Goal: Obtain resource: Download file/media

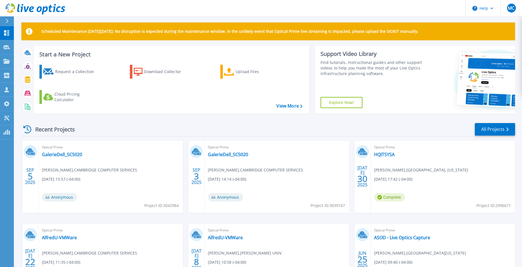
scroll to position [3, 0]
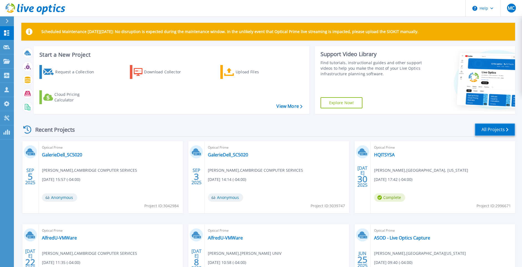
click at [488, 126] on link "All Projects" at bounding box center [495, 129] width 40 height 12
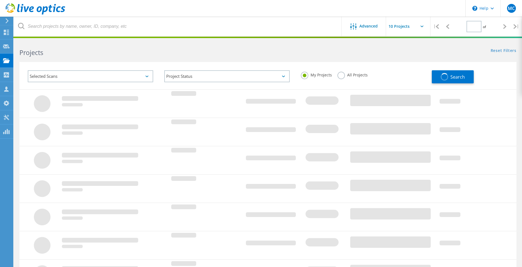
type input "1"
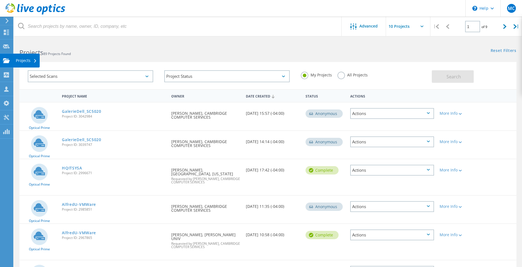
click at [25, 62] on div "Projects" at bounding box center [26, 61] width 21 height 4
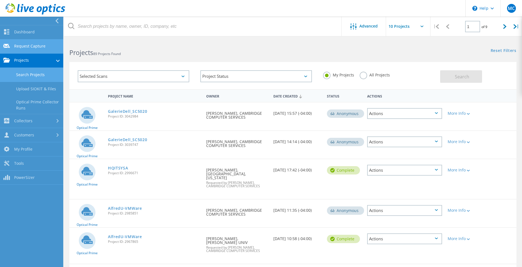
click at [22, 46] on link "Request Capture" at bounding box center [31, 46] width 63 height 14
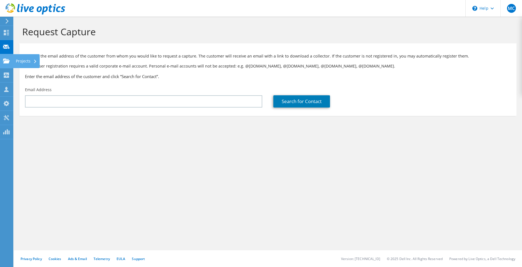
click at [6, 59] on use at bounding box center [6, 60] width 7 height 5
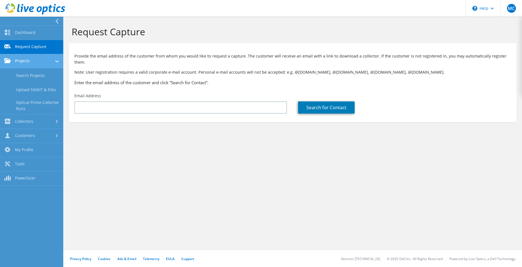
click at [26, 67] on link "Projects" at bounding box center [31, 61] width 63 height 14
click at [40, 63] on link "Projects" at bounding box center [31, 61] width 63 height 14
click at [37, 77] on link "Search Projects" at bounding box center [31, 75] width 63 height 14
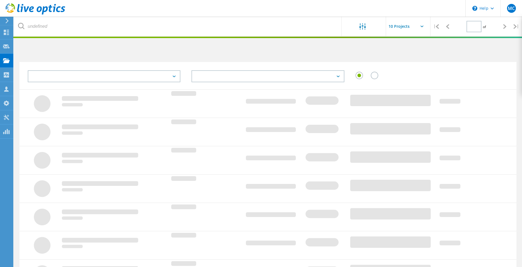
type input "1"
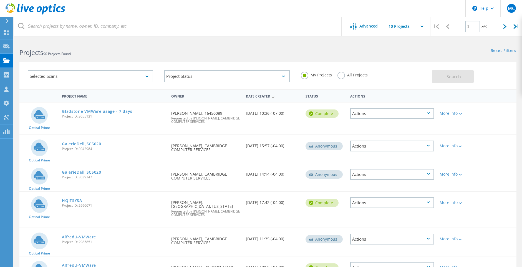
click at [110, 110] on link "Gladstone VMWare usage - 7 days" at bounding box center [97, 111] width 70 height 4
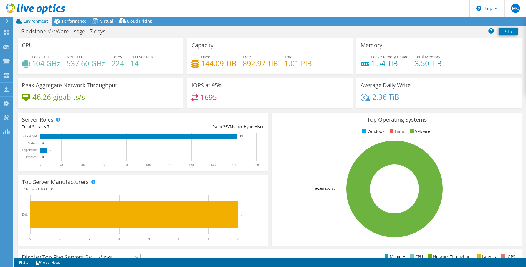
select select "USD"
click at [158, 34] on div "Gladstone VMWare usage - 7 days Print" at bounding box center [270, 31] width 512 height 10
click at [79, 23] on span "Performance" at bounding box center [74, 20] width 24 height 5
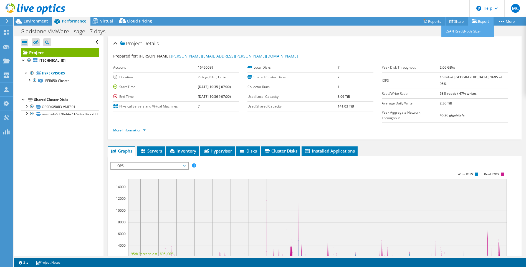
click at [481, 23] on link "Export" at bounding box center [481, 21] width 26 height 9
click at [181, 148] on span "Inventory" at bounding box center [182, 151] width 27 height 6
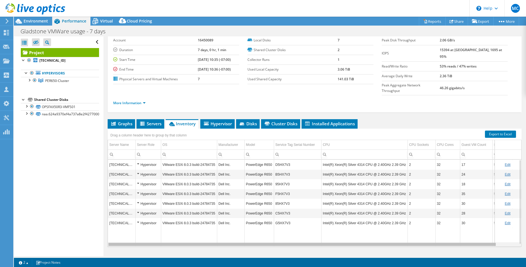
drag, startPoint x: 452, startPoint y: 232, endPoint x: 312, endPoint y: 211, distance: 141.9
click at [353, 227] on body "MC Channel Partner [PERSON_NAME] [PERSON_NAME][EMAIL_ADDRESS][DOMAIN_NAME] CAMB…" at bounding box center [263, 133] width 526 height 267
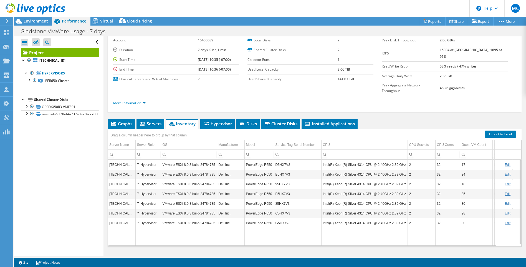
click at [412, 119] on ul "Graphs Servers Inventory Hypervisor Disks Cluster Disks Installed Applications" at bounding box center [315, 123] width 414 height 9
click at [408, 100] on div "Project Details Prepared for: [PERSON_NAME], [PERSON_NAME][EMAIL_ADDRESS][PERSO…" at bounding box center [315, 60] width 414 height 103
click at [429, 22] on link "Reports" at bounding box center [432, 21] width 27 height 9
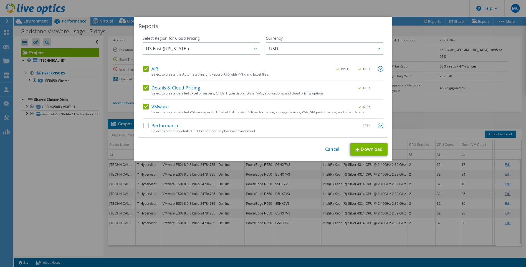
click at [144, 88] on label "Details & Cloud Pricing" at bounding box center [171, 88] width 57 height 6
click at [0, 0] on input "Details & Cloud Pricing" at bounding box center [0, 0] width 0 height 0
click at [143, 65] on div "Select Region for Cloud Pricing Asia Pacific ([GEOGRAPHIC_DATA]) [GEOGRAPHIC_DA…" at bounding box center [202, 51] width 118 height 31
click at [144, 127] on label "Performance" at bounding box center [161, 126] width 36 height 6
click at [0, 0] on input "Performance" at bounding box center [0, 0] width 0 height 0
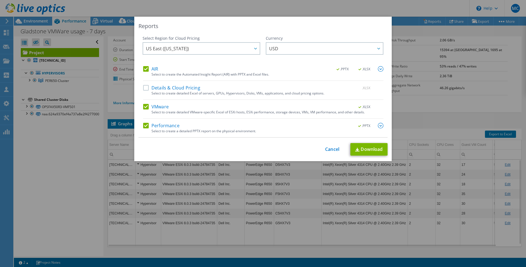
click at [143, 69] on label "AIR" at bounding box center [150, 69] width 15 height 6
click at [0, 0] on input "AIR" at bounding box center [0, 0] width 0 height 0
click at [371, 153] on link "Download" at bounding box center [368, 149] width 37 height 12
click at [327, 151] on link "Cancel" at bounding box center [332, 148] width 14 height 5
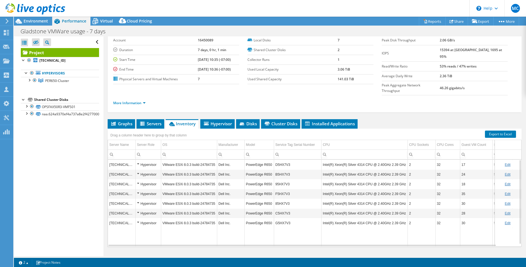
drag, startPoint x: 323, startPoint y: 151, endPoint x: 377, endPoint y: 154, distance: 53.9
click at [377, 159] on td "Intel(R) Xeon(R) Silver 4314 CPU @ 2.40GHz 2.39 GHz" at bounding box center [364, 164] width 86 height 10
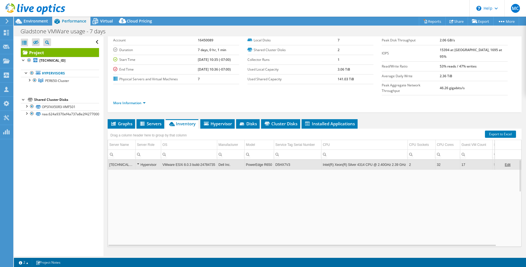
click at [382, 159] on td "Intel(R) Xeon(R) Silver 4314 CPU @ 2.40GHz 2.39 GHz" at bounding box center [364, 164] width 86 height 10
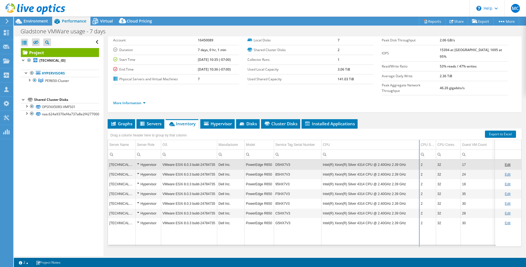
drag, startPoint x: 407, startPoint y: 135, endPoint x: 419, endPoint y: 136, distance: 11.5
click at [419, 136] on div "Drag a column header here to group by that column Server Name Server Role OS Ma…" at bounding box center [315, 187] width 414 height 118
click at [146, 121] on span "Servers" at bounding box center [150, 124] width 22 height 6
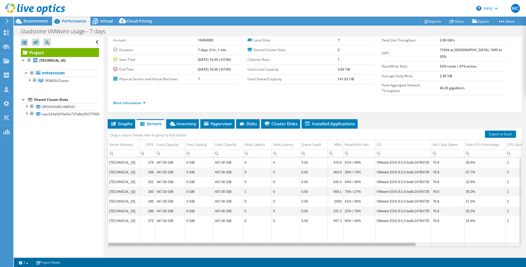
drag, startPoint x: 323, startPoint y: 233, endPoint x: 262, endPoint y: 214, distance: 64.2
click at [270, 223] on body "MC Channel Partner [PERSON_NAME] [PERSON_NAME][EMAIL_ADDRESS][DOMAIN_NAME] CAMB…" at bounding box center [263, 133] width 526 height 267
drag, startPoint x: 186, startPoint y: 112, endPoint x: 192, endPoint y: 113, distance: 5.6
click at [186, 121] on span "Inventory" at bounding box center [182, 124] width 27 height 6
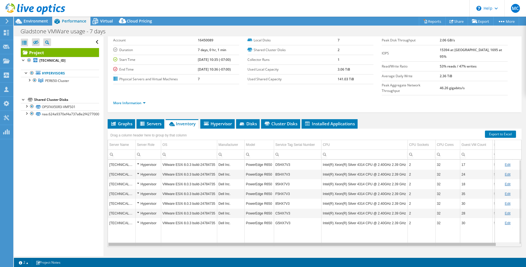
drag, startPoint x: 377, startPoint y: 232, endPoint x: 270, endPoint y: 218, distance: 107.8
click at [270, 218] on body "MC Channel Partner [PERSON_NAME] [PERSON_NAME][EMAIL_ADDRESS][DOMAIN_NAME] CAMB…" at bounding box center [263, 133] width 526 height 267
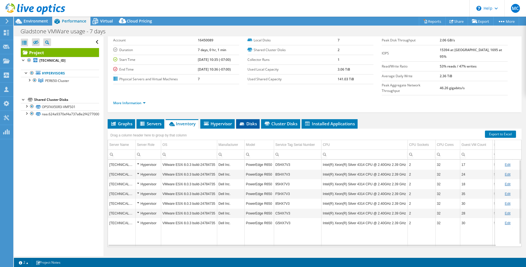
click at [245, 122] on icon at bounding box center [243, 124] width 6 height 4
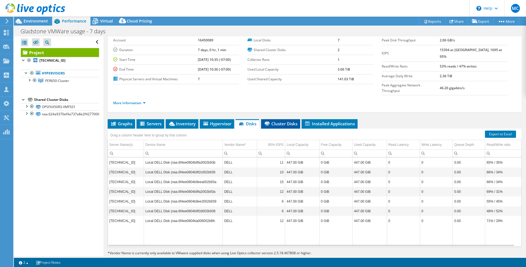
click at [285, 121] on span "Cluster Disks" at bounding box center [281, 124] width 34 height 6
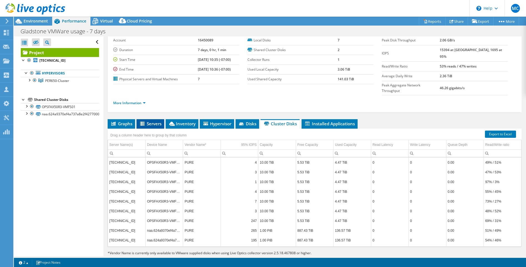
click at [155, 121] on span "Servers" at bounding box center [150, 124] width 22 height 6
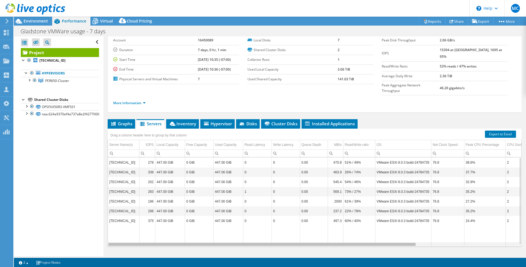
drag, startPoint x: 360, startPoint y: 232, endPoint x: 278, endPoint y: 227, distance: 82.3
click at [278, 228] on body "MC Channel Partner [PERSON_NAME] [PERSON_NAME][EMAIL_ADDRESS][DOMAIN_NAME] CAMB…" at bounding box center [263, 133] width 526 height 267
click at [217, 121] on span "Hypervisor" at bounding box center [217, 124] width 29 height 6
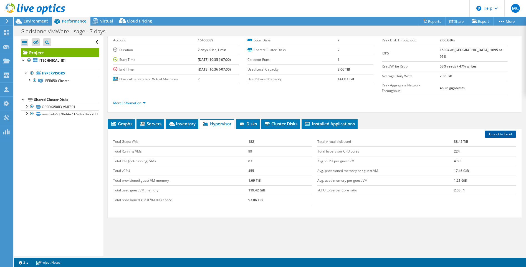
click at [491, 130] on link "Export to Excel" at bounding box center [500, 133] width 31 height 7
click at [118, 121] on span "Graphs" at bounding box center [121, 124] width 22 height 6
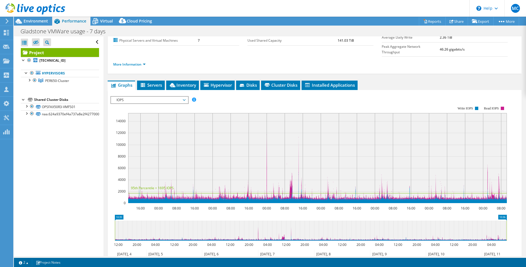
scroll to position [22, 0]
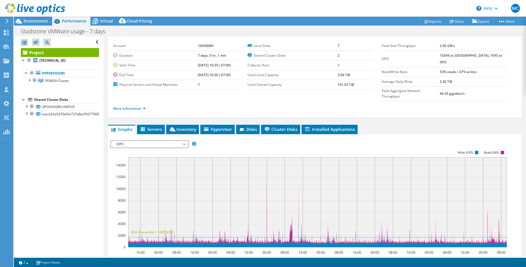
click at [184, 141] on span "IOPS" at bounding box center [149, 144] width 71 height 7
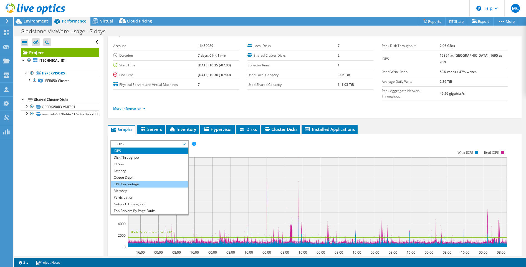
click at [140, 181] on li "CPU Percentage" at bounding box center [149, 184] width 77 height 7
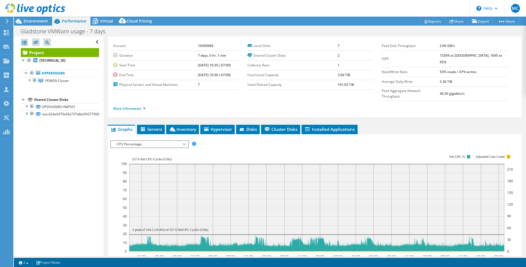
click at [182, 140] on div "CPU Percentage IOPS Disk Throughput IO Size Latency Queue Depth CPU Percentage …" at bounding box center [149, 144] width 78 height 8
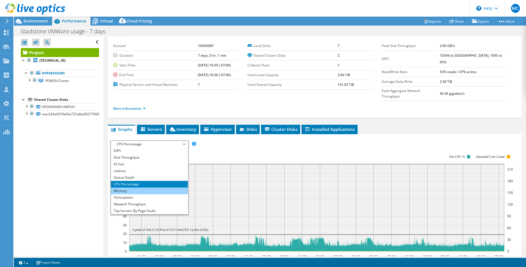
click at [126, 187] on li "Memory" at bounding box center [149, 190] width 77 height 7
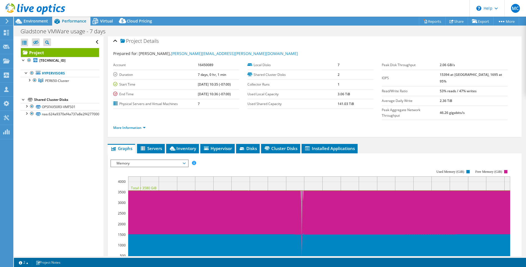
scroll to position [0, 0]
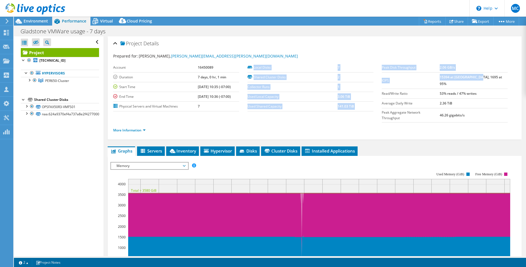
drag, startPoint x: 392, startPoint y: 77, endPoint x: 490, endPoint y: 79, distance: 98.5
click at [489, 79] on section "Prepared for: [PERSON_NAME], [PERSON_NAME][EMAIL_ADDRESS][PERSON_NAME][DOMAIN_N…" at bounding box center [314, 95] width 403 height 85
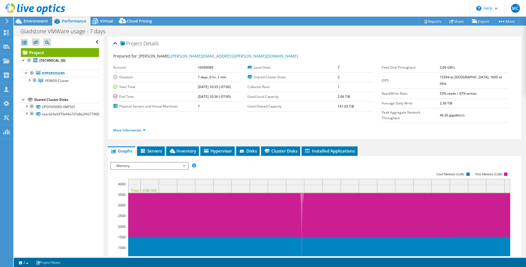
click at [491, 78] on b "15394 at [GEOGRAPHIC_DATA], 1695 at 95%" at bounding box center [471, 80] width 62 height 11
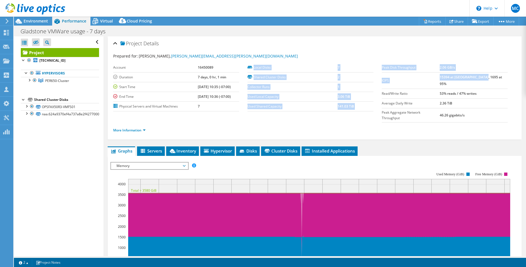
drag, startPoint x: 494, startPoint y: 76, endPoint x: 377, endPoint y: 77, distance: 117.3
click at [377, 77] on section "Prepared for: [PERSON_NAME], [PERSON_NAME][EMAIL_ADDRESS][PERSON_NAME][DOMAIN_N…" at bounding box center [314, 95] width 403 height 85
copy section "Local Disks 7 Shared Cluster Disks 2 Collector Runs 1 Used Local Capacity 3.06 …"
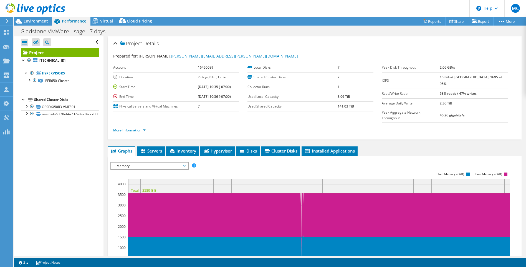
click at [434, 146] on ul "Graphs Servers Inventory Hypervisor Disks Cluster Disks Installed Applications" at bounding box center [315, 150] width 414 height 9
click at [444, 146] on ul "Graphs Servers Inventory Hypervisor Disks Cluster Disks Installed Applications" at bounding box center [315, 150] width 414 height 9
click at [391, 133] on div "Project Details Prepared for: [PERSON_NAME], [PERSON_NAME][EMAIL_ADDRESS][PERSO…" at bounding box center [314, 212] width 422 height 353
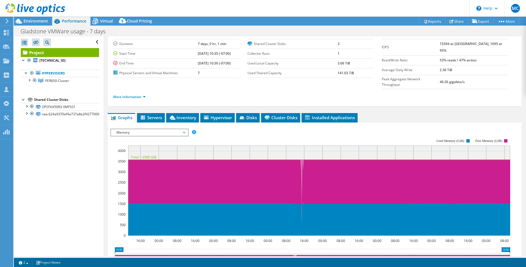
scroll to position [67, 0]
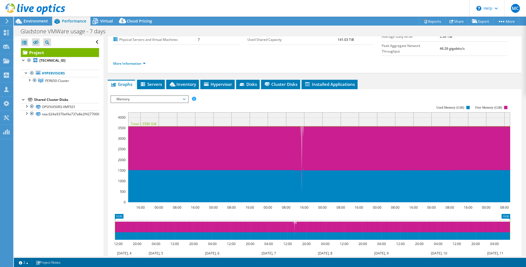
click at [185, 96] on span "Memory" at bounding box center [149, 99] width 71 height 7
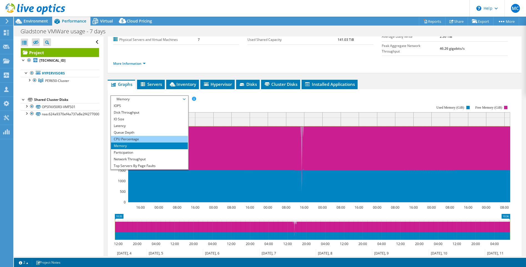
click at [130, 136] on li "CPU Percentage" at bounding box center [149, 139] width 77 height 7
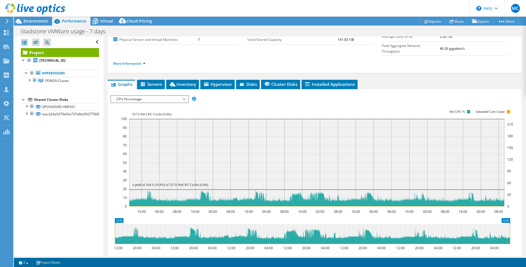
click at [183, 96] on span "CPU Percentage" at bounding box center [149, 99] width 71 height 7
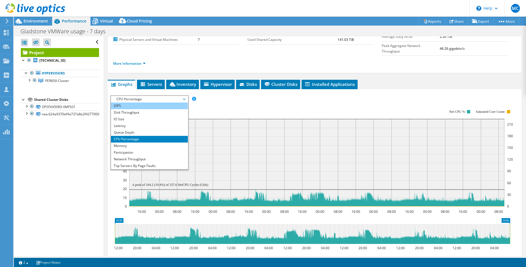
click at [133, 102] on li "IOPS" at bounding box center [149, 105] width 77 height 7
